Goal: Navigation & Orientation: Find specific page/section

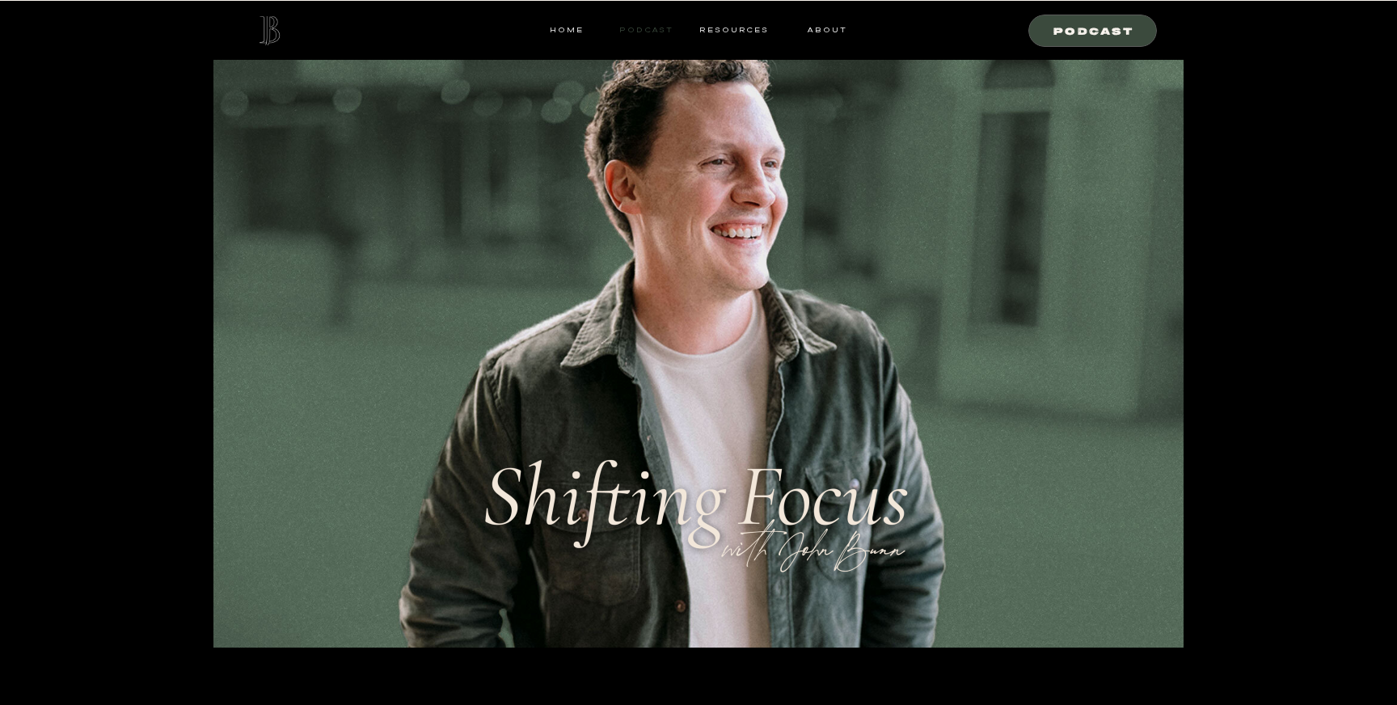
click at [658, 26] on nav "Podcast" at bounding box center [646, 30] width 64 height 15
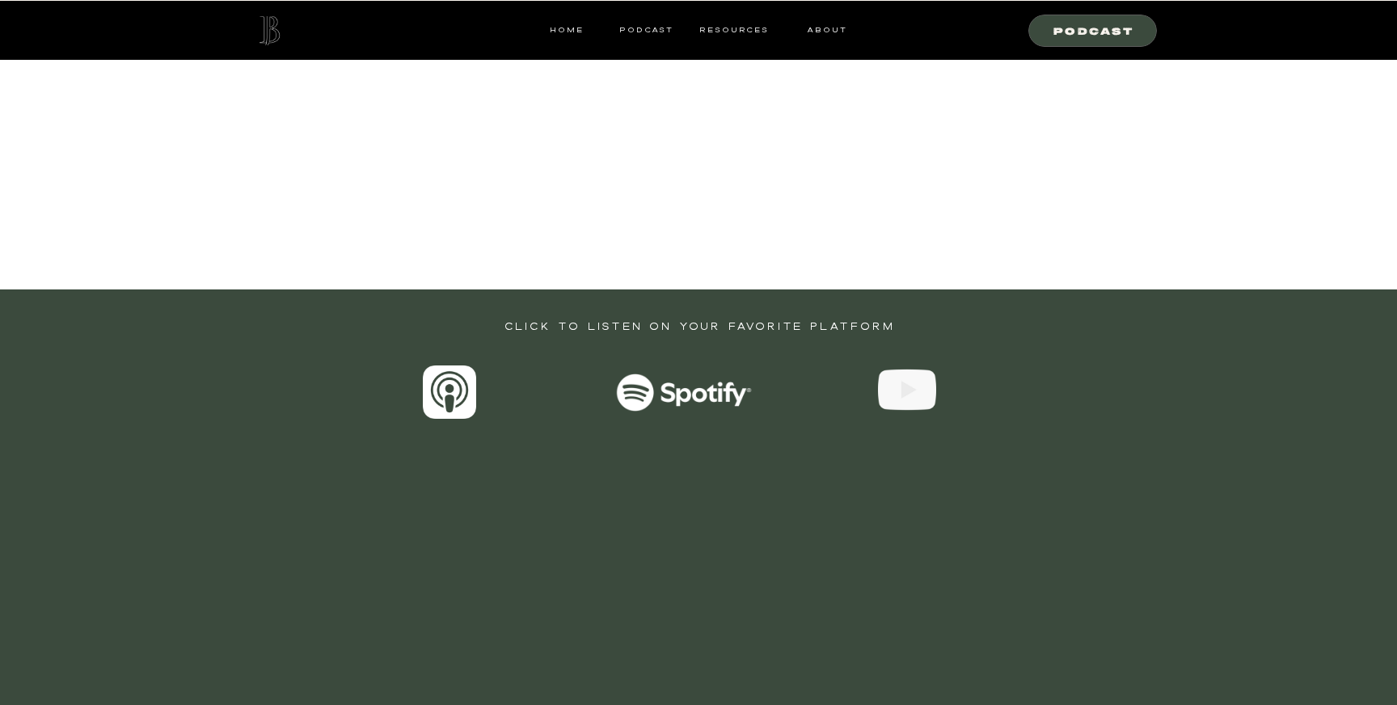
scroll to position [622, 0]
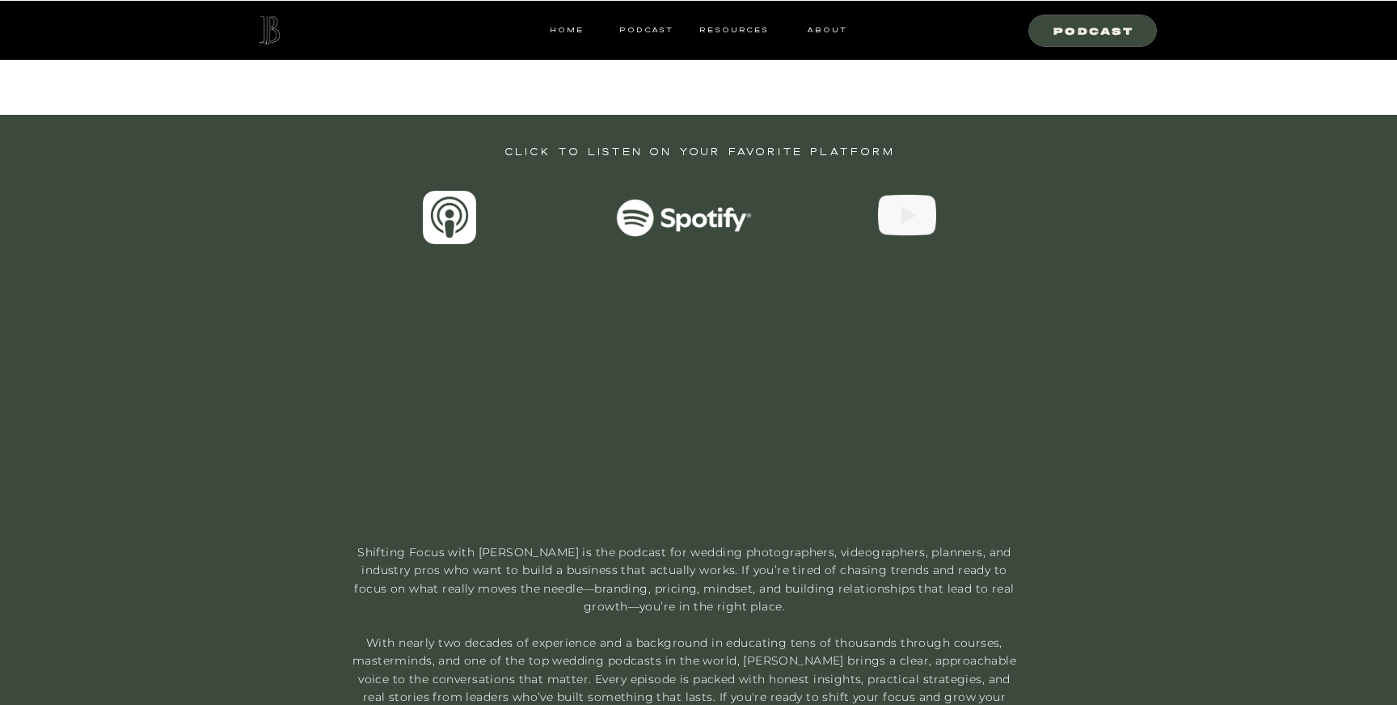
click at [898, 213] on div at bounding box center [907, 215] width 58 height 58
